Goal: Transaction & Acquisition: Purchase product/service

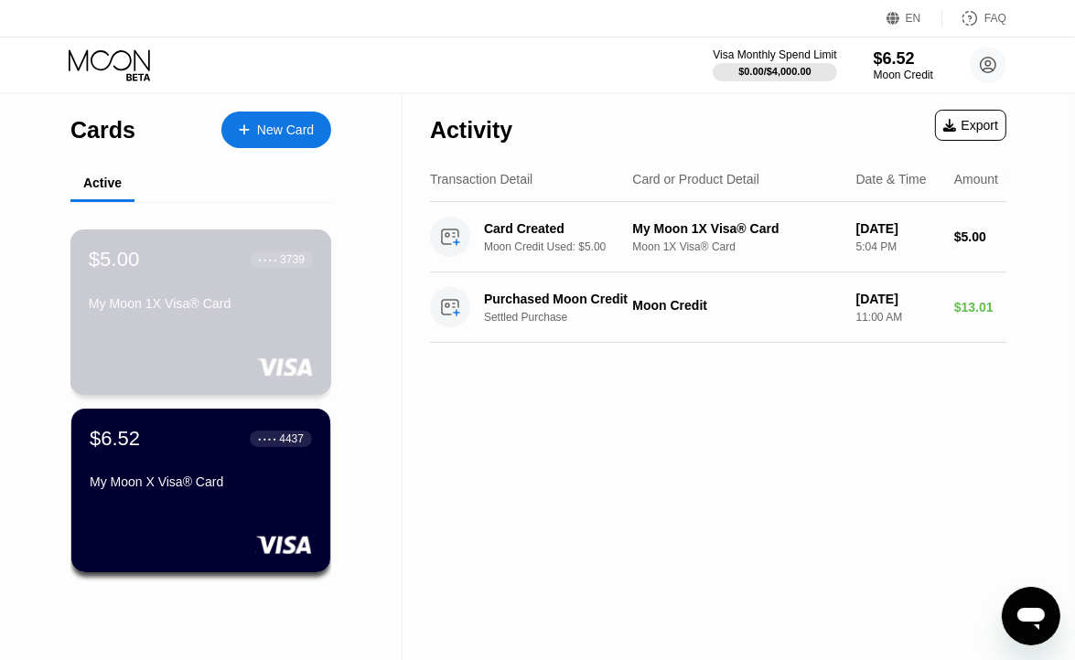
click at [208, 327] on div "$5.00 ● ● ● ● 3739 My Moon 1X Visa® Card" at bounding box center [201, 313] width 262 height 166
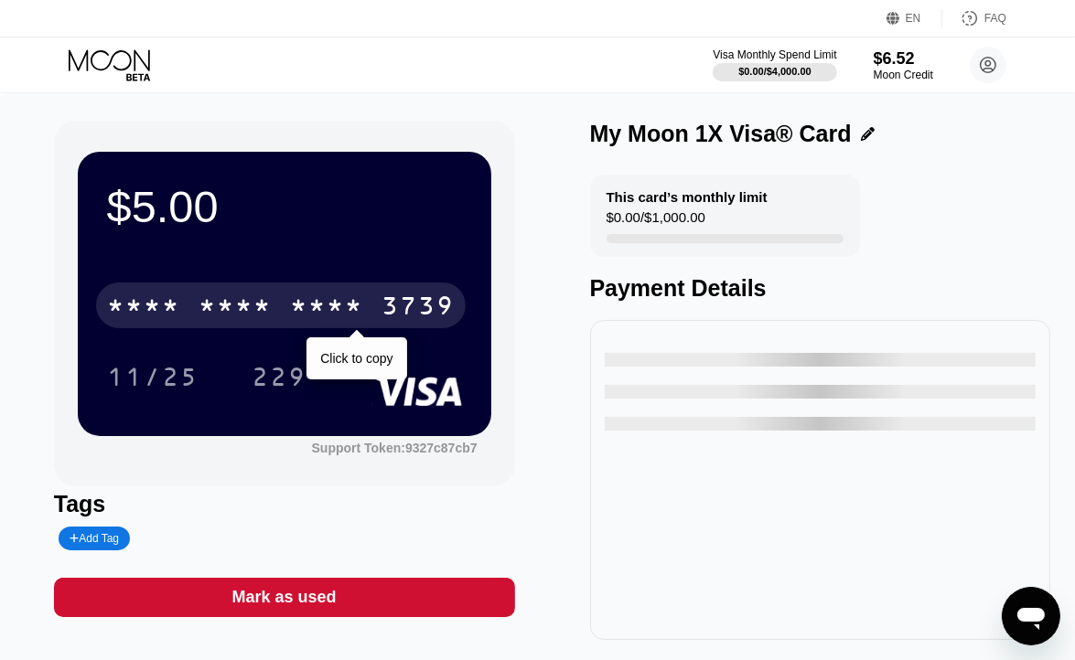
click at [336, 315] on div "* * * *" at bounding box center [326, 308] width 73 height 29
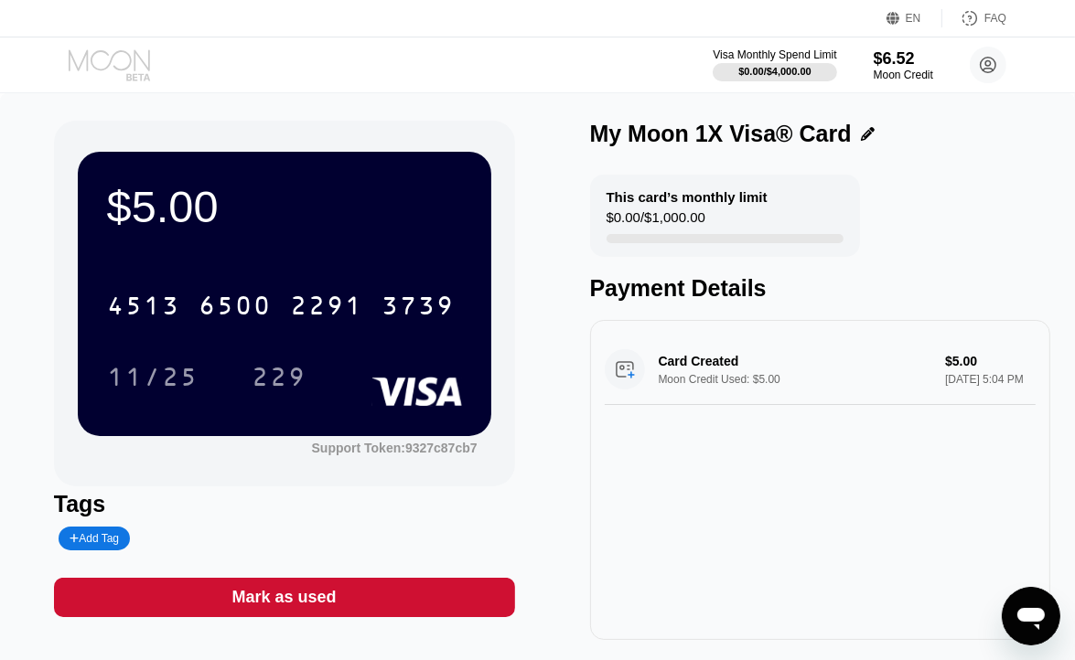
click at [131, 70] on icon at bounding box center [111, 65] width 85 height 32
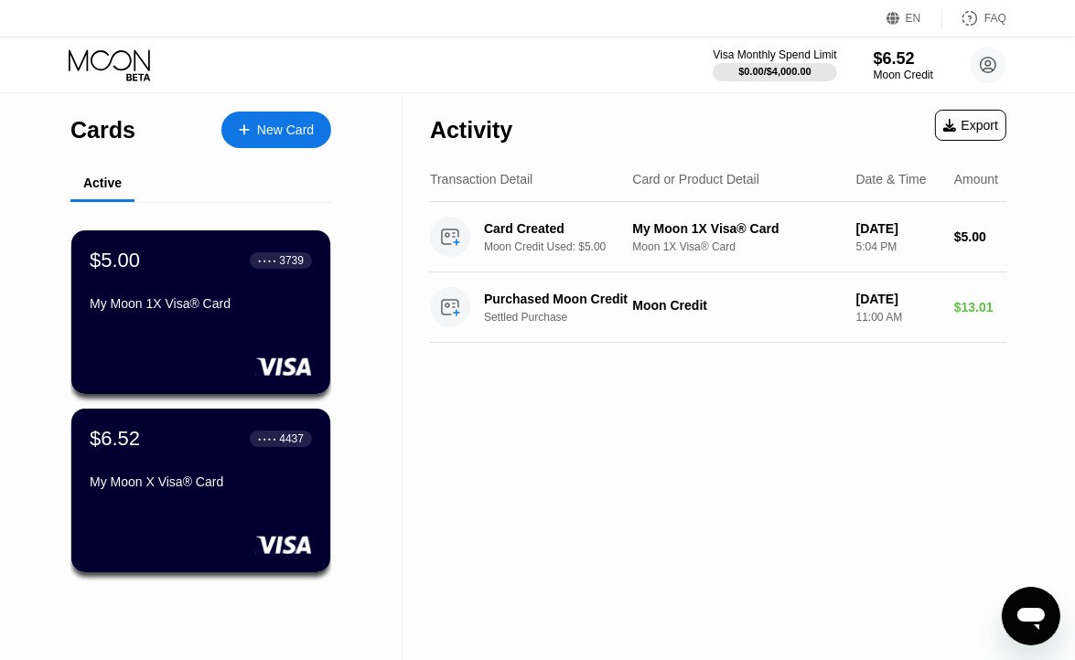
click at [294, 124] on div "New Card" at bounding box center [285, 131] width 57 height 16
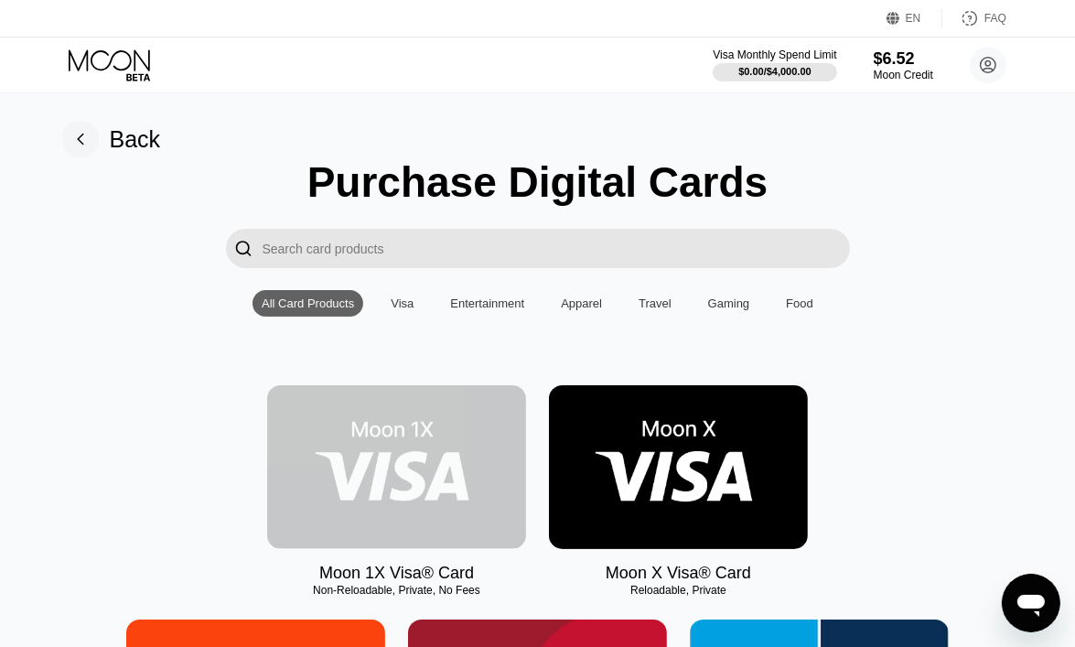
click at [415, 442] on img at bounding box center [396, 467] width 259 height 164
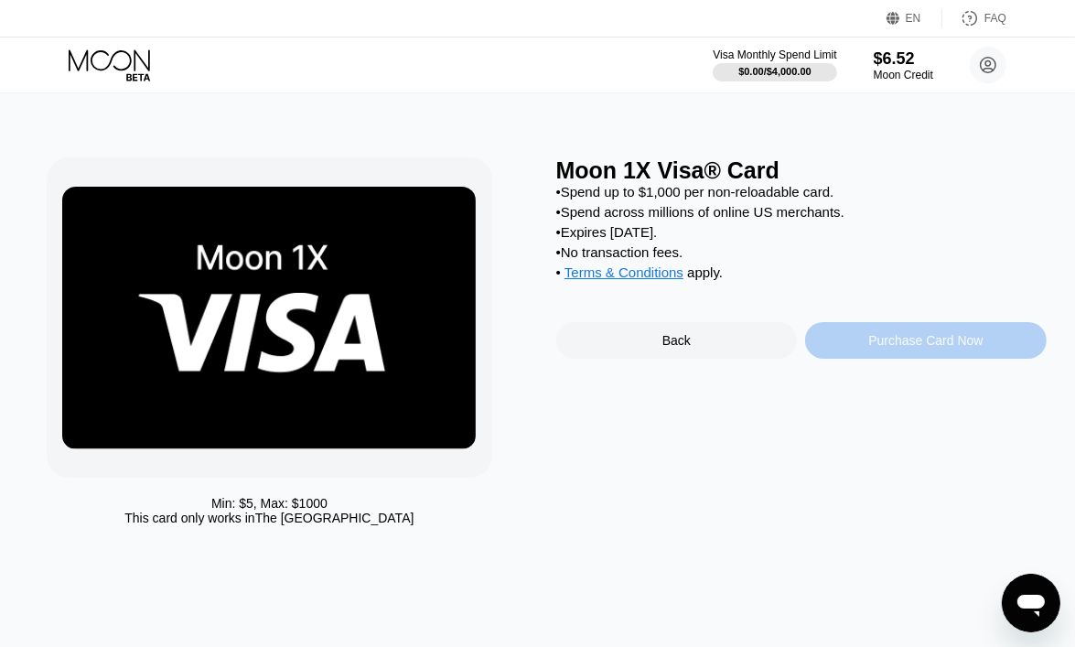
click at [918, 348] on div "Purchase Card Now" at bounding box center [925, 340] width 114 height 15
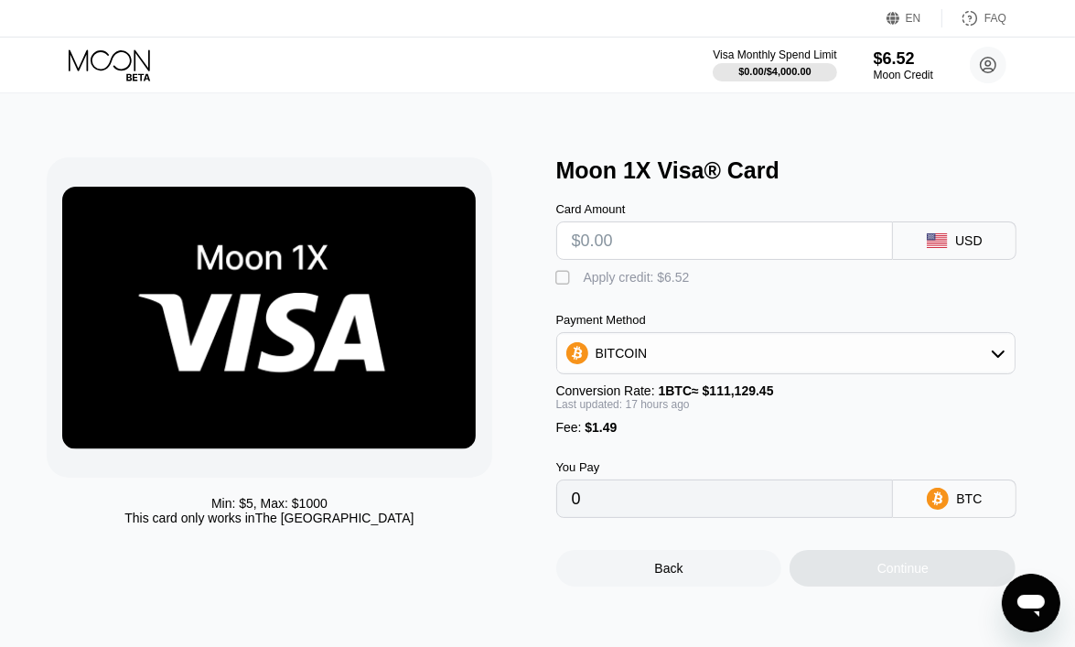
click at [729, 242] on input "text" at bounding box center [725, 240] width 306 height 37
type input "$5"
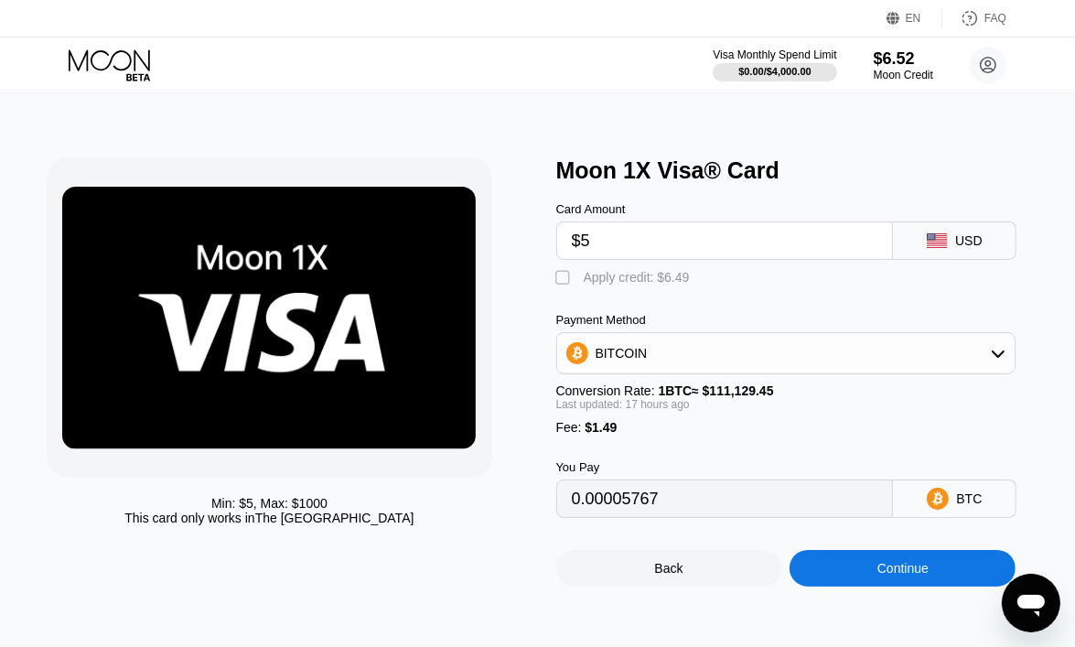
type input "0.00005767"
type input "$5"
click at [620, 285] on div "Apply credit: $6.49" at bounding box center [637, 277] width 106 height 15
type input "0"
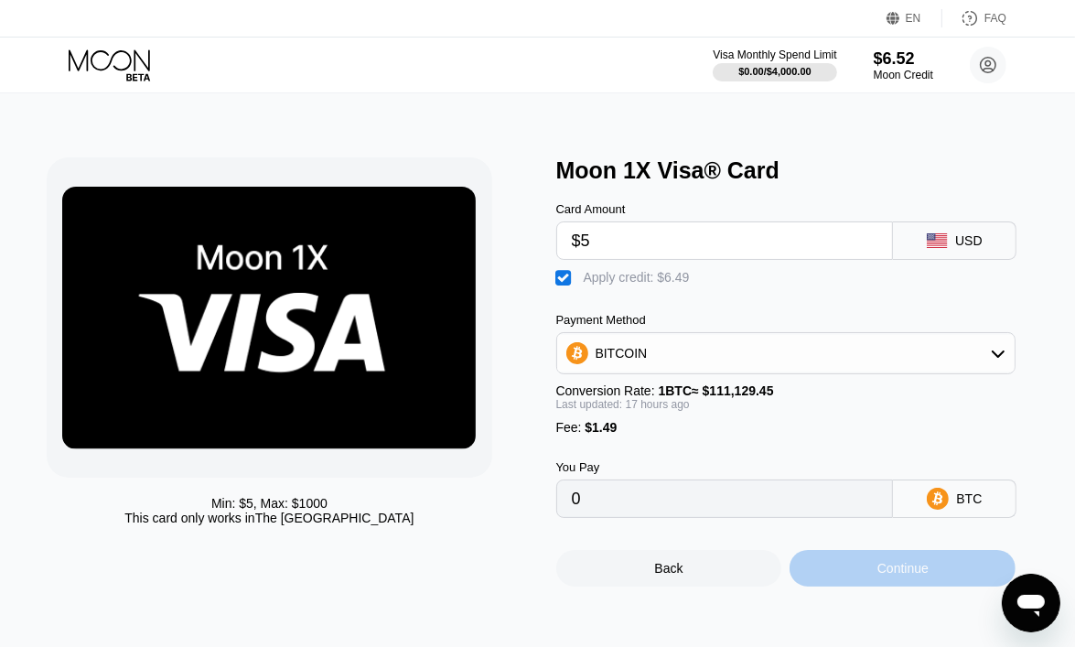
click at [897, 575] on div "Continue" at bounding box center [902, 568] width 51 height 15
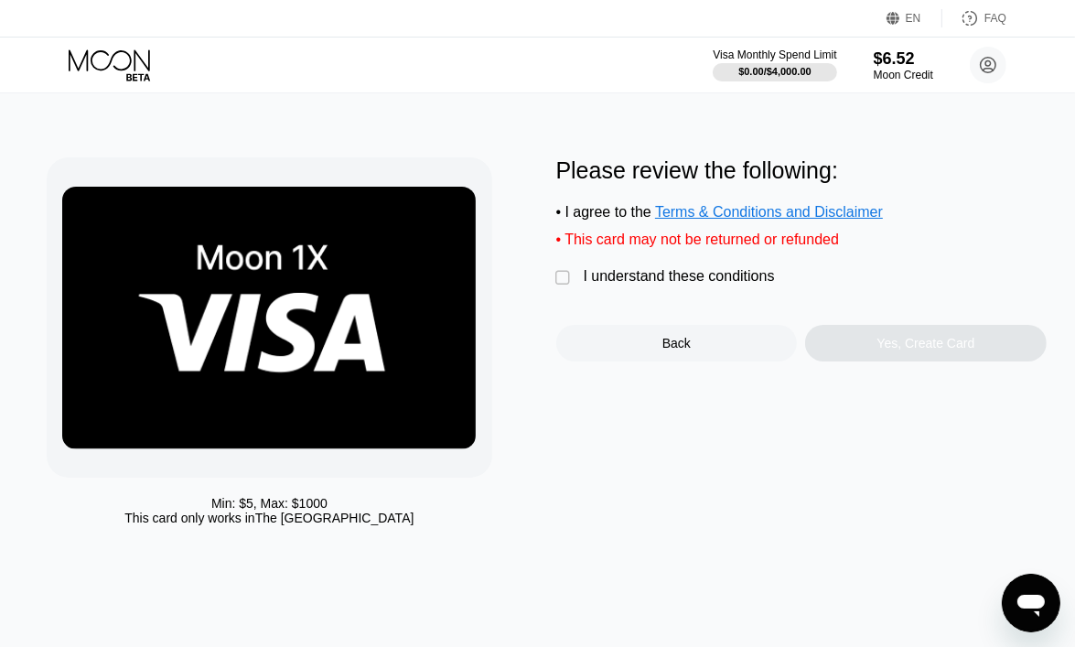
click at [612, 285] on div "I understand these conditions" at bounding box center [679, 276] width 191 height 16
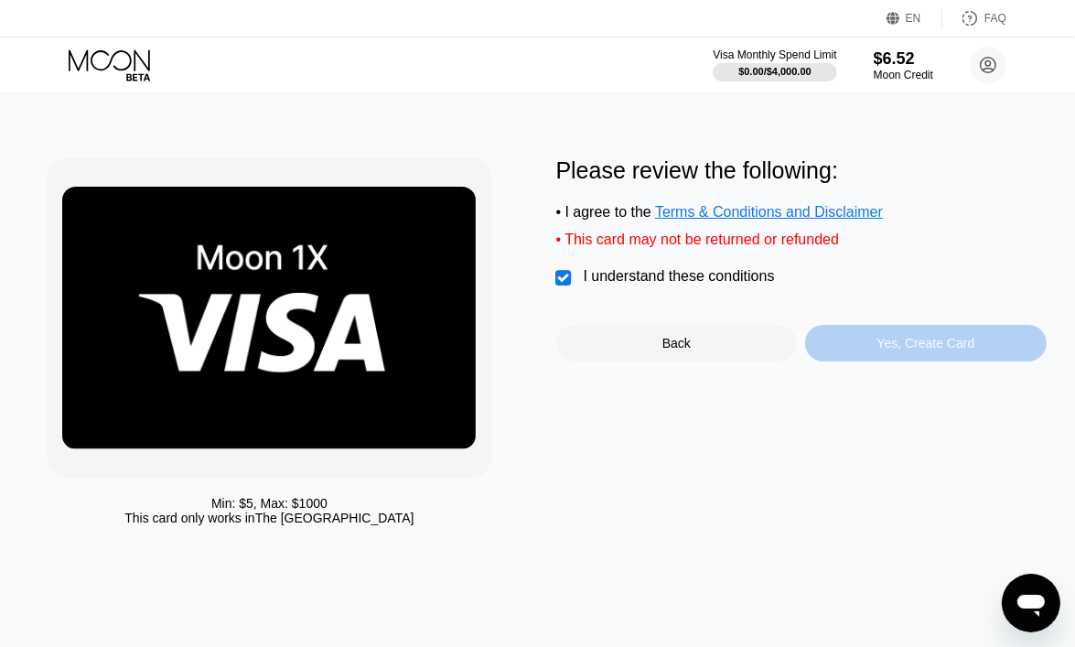
click at [917, 345] on div "Yes, Create Card" at bounding box center [926, 343] width 242 height 37
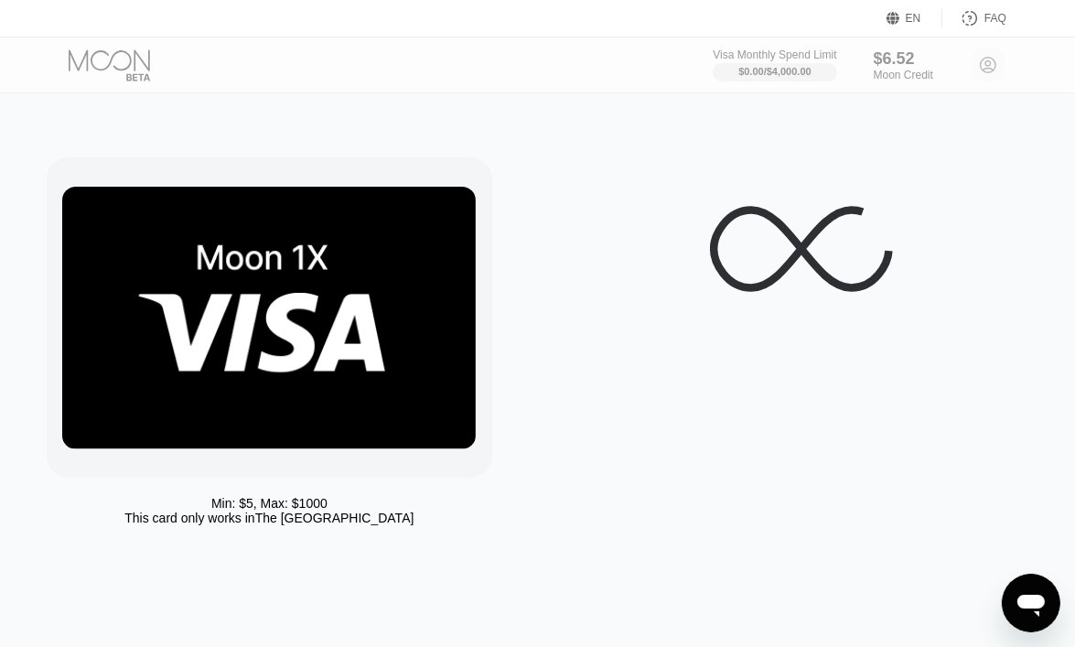
click at [788, 295] on icon at bounding box center [801, 248] width 183 height 183
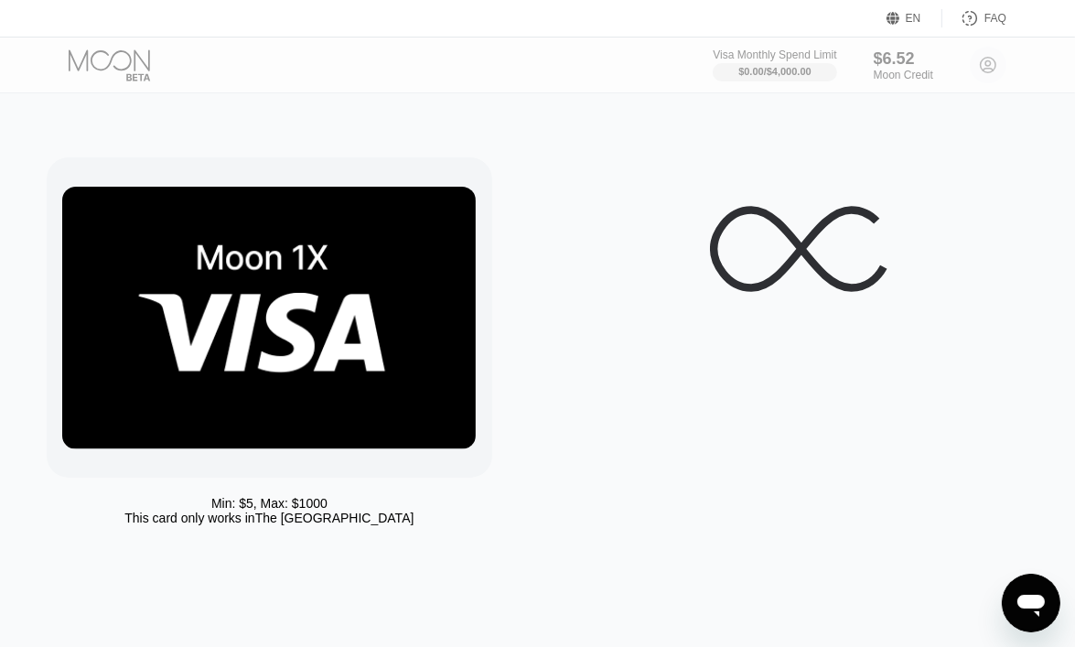
click at [788, 295] on icon at bounding box center [801, 248] width 183 height 183
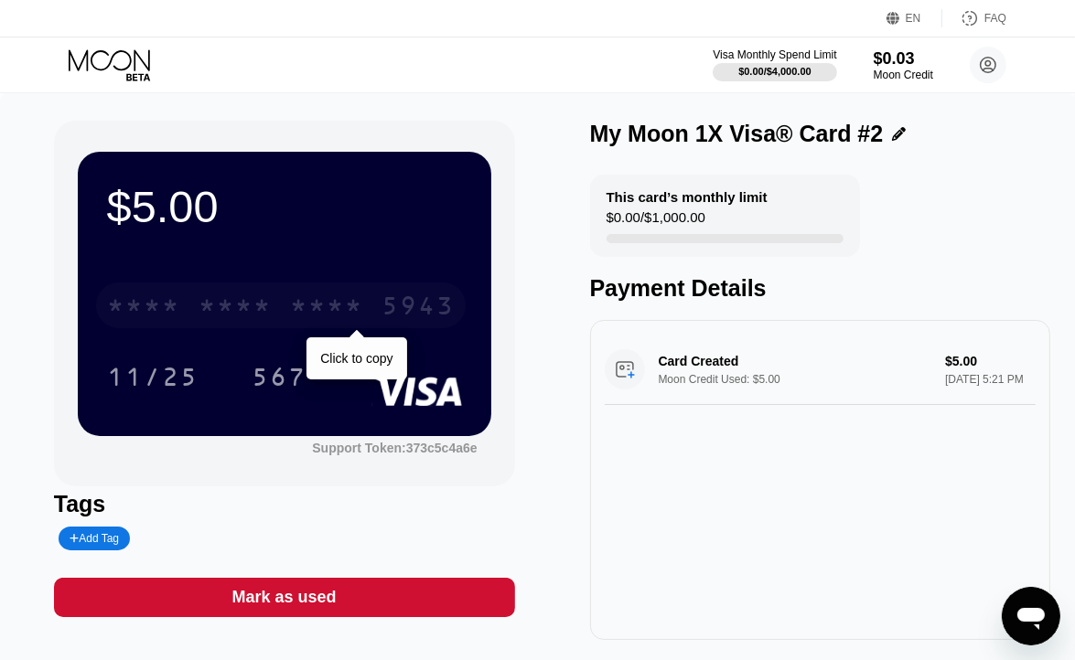
click at [343, 307] on div "* * * *" at bounding box center [326, 308] width 73 height 29
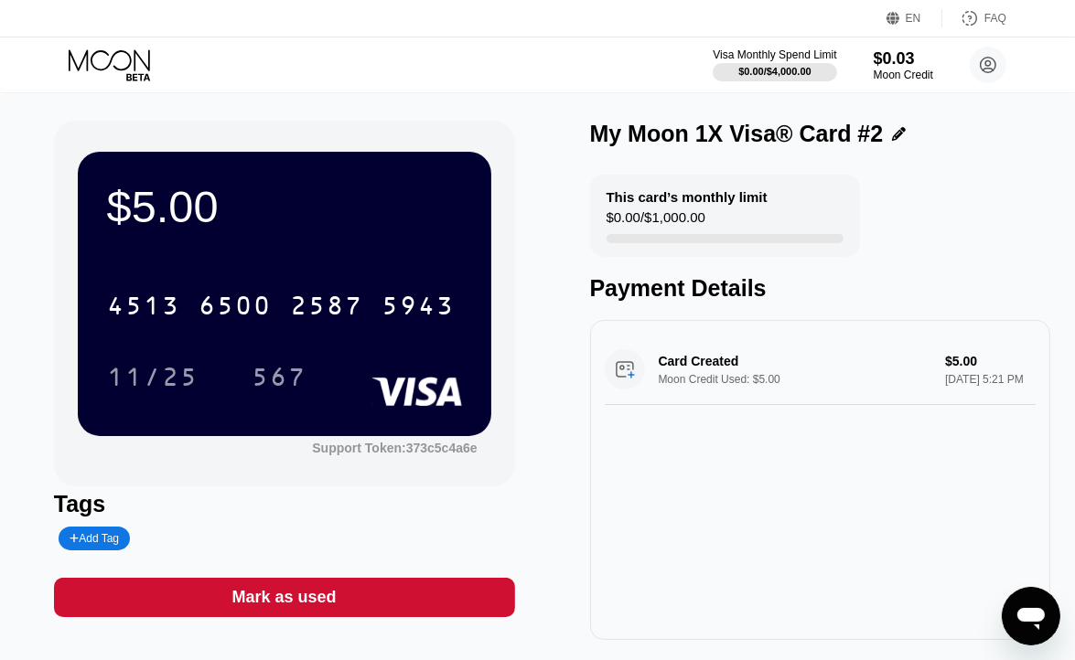
click at [708, 542] on div "Card Created Moon Credit Used: $5.00 $5.00 [DATE] 5:21 PM" at bounding box center [820, 480] width 461 height 320
click at [141, 70] on icon at bounding box center [111, 65] width 85 height 32
